Goal: Find specific page/section

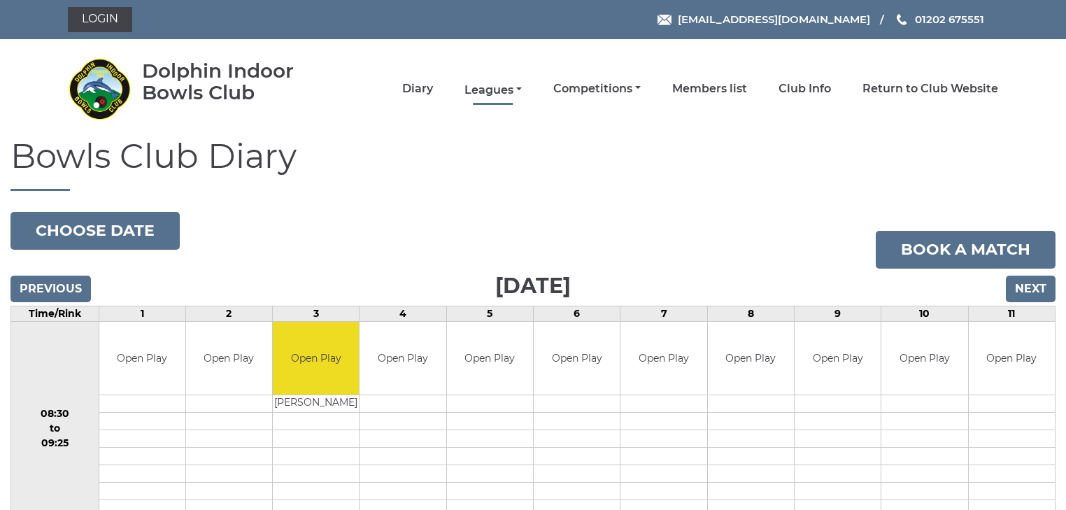
click at [509, 89] on link "Leagues" at bounding box center [493, 90] width 57 height 15
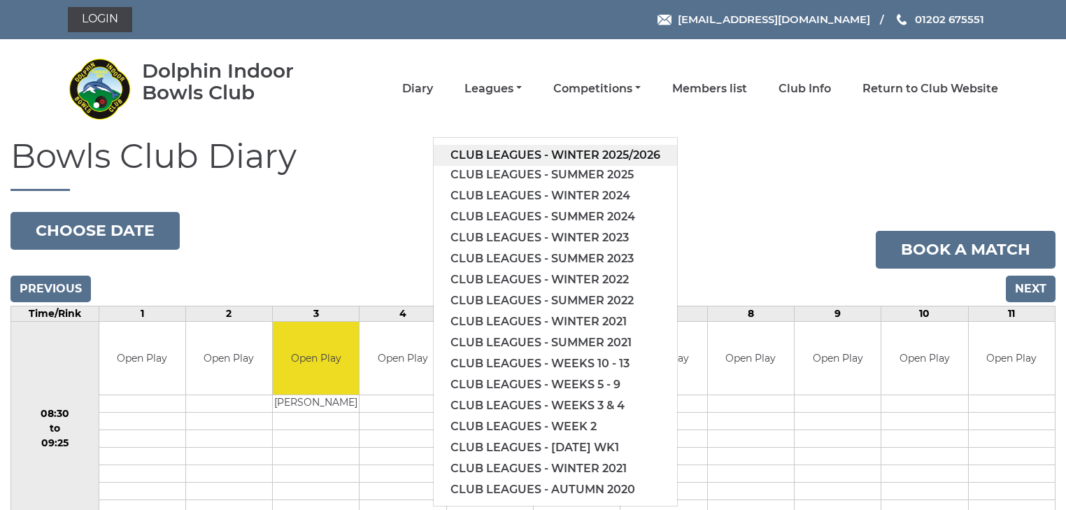
click at [523, 147] on link "Club leagues - Winter 2025/2026" at bounding box center [555, 155] width 243 height 21
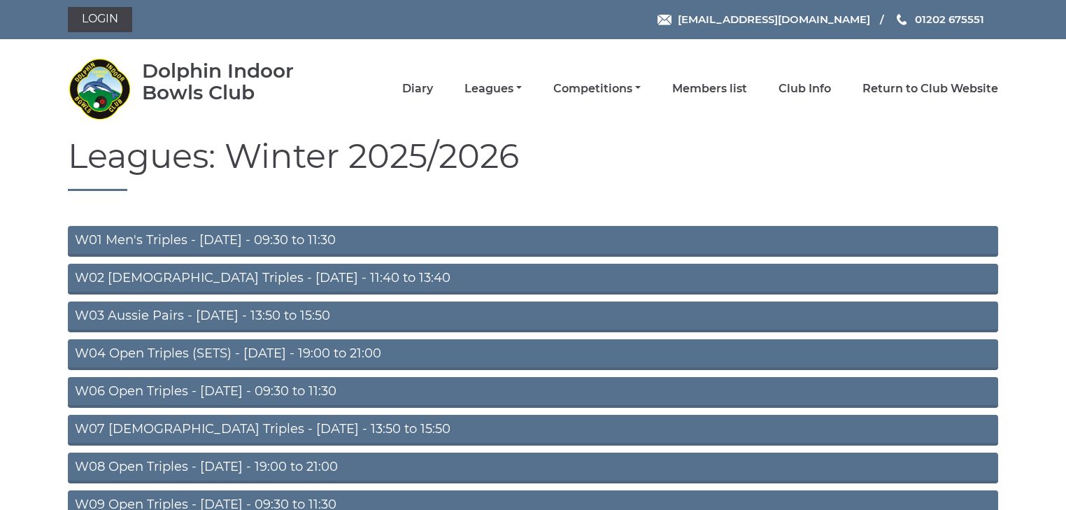
click at [255, 320] on link "W03 Aussie Pairs - Monday - 13:50 to 15:50" at bounding box center [533, 317] width 931 height 31
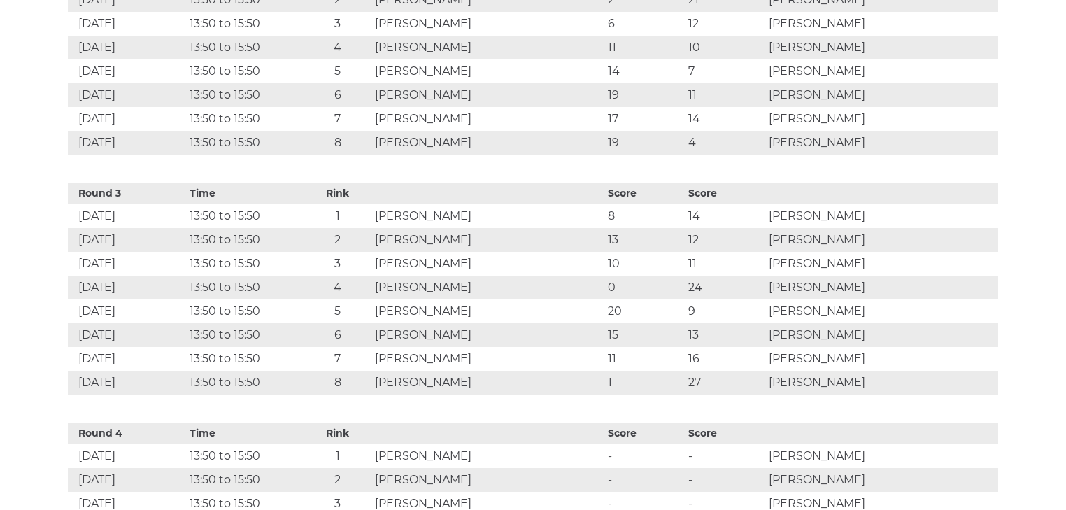
scroll to position [1119, 0]
